Goal: Check status: Check status

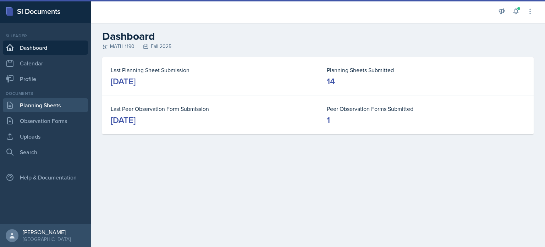
click at [51, 105] on link "Planning Sheets" at bounding box center [45, 105] width 85 height 14
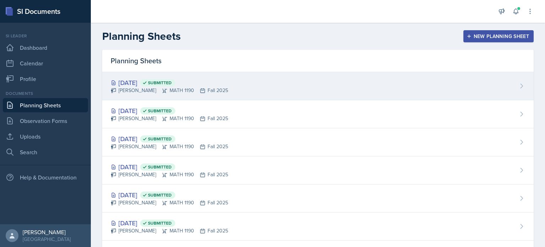
click at [247, 86] on div "[DATE] Submitted [PERSON_NAME] MATH 1190 Fall 2025" at bounding box center [318, 86] width 432 height 28
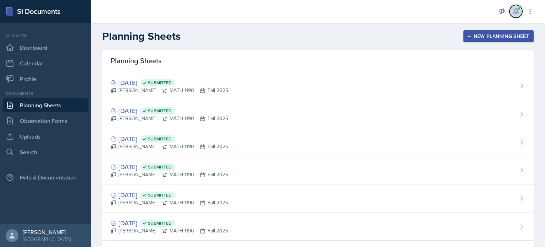
click at [517, 13] on icon at bounding box center [516, 11] width 7 height 7
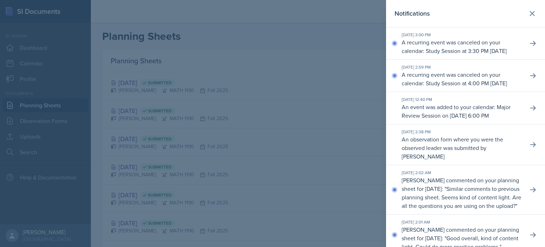
click at [537, 9] on header "Notifications" at bounding box center [465, 13] width 159 height 27
click at [531, 12] on icon at bounding box center [533, 13] width 4 height 4
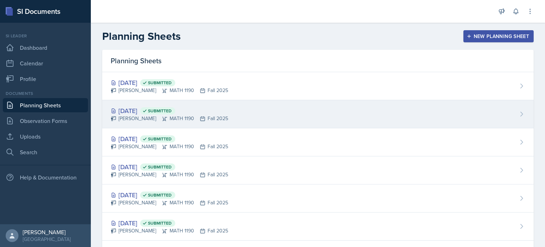
click at [133, 123] on div "[DATE] Submitted [PERSON_NAME] MATH 1190 Fall 2025" at bounding box center [318, 114] width 432 height 28
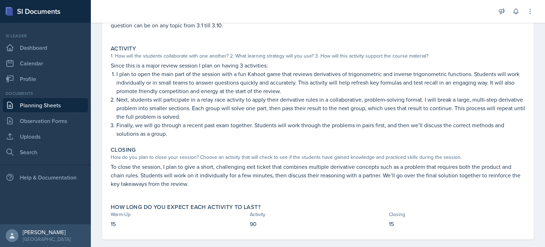
scroll to position [121, 0]
